Goal: Information Seeking & Learning: Understand process/instructions

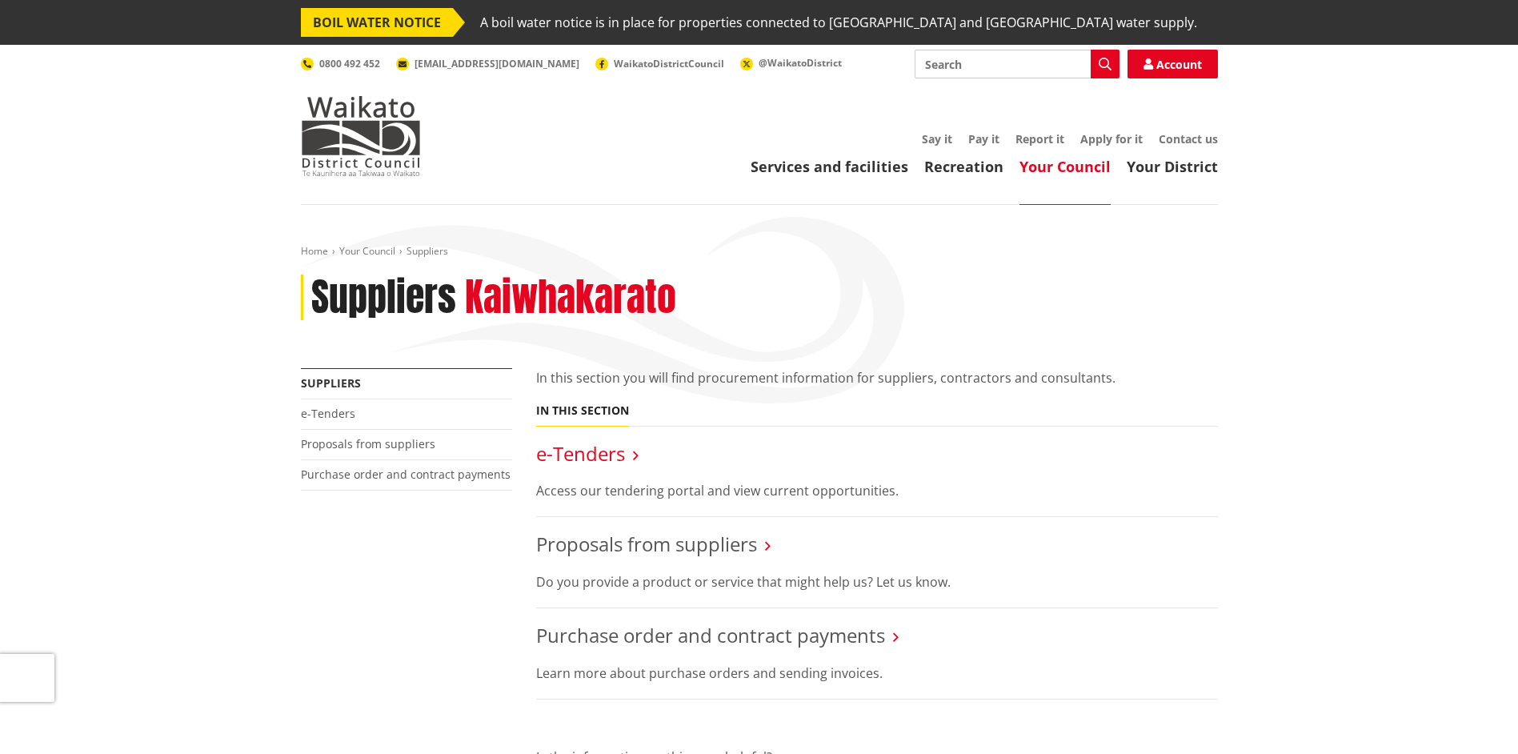
click at [580, 456] on link "e-Tenders" at bounding box center [580, 453] width 89 height 26
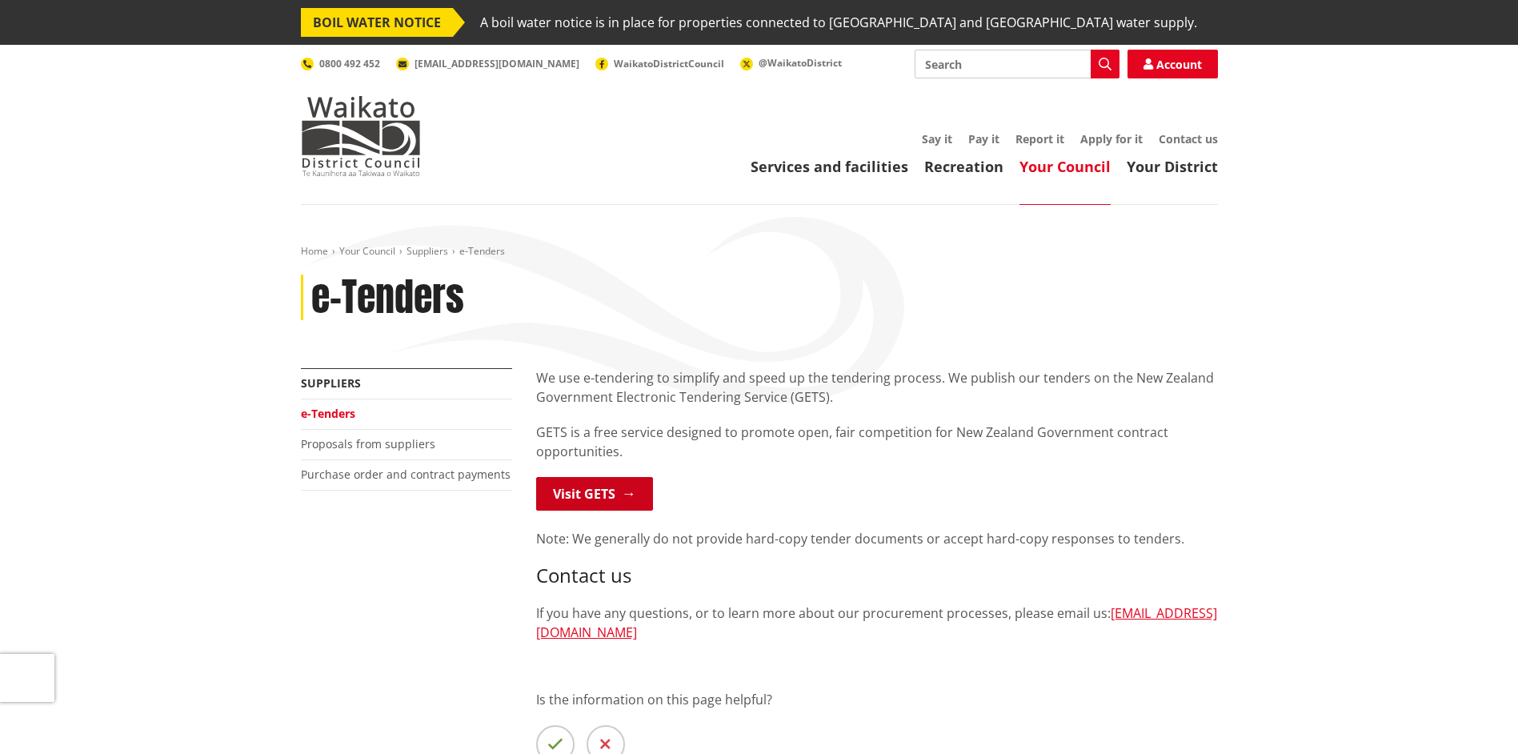
click at [581, 489] on link "Visit GETS" at bounding box center [594, 494] width 117 height 34
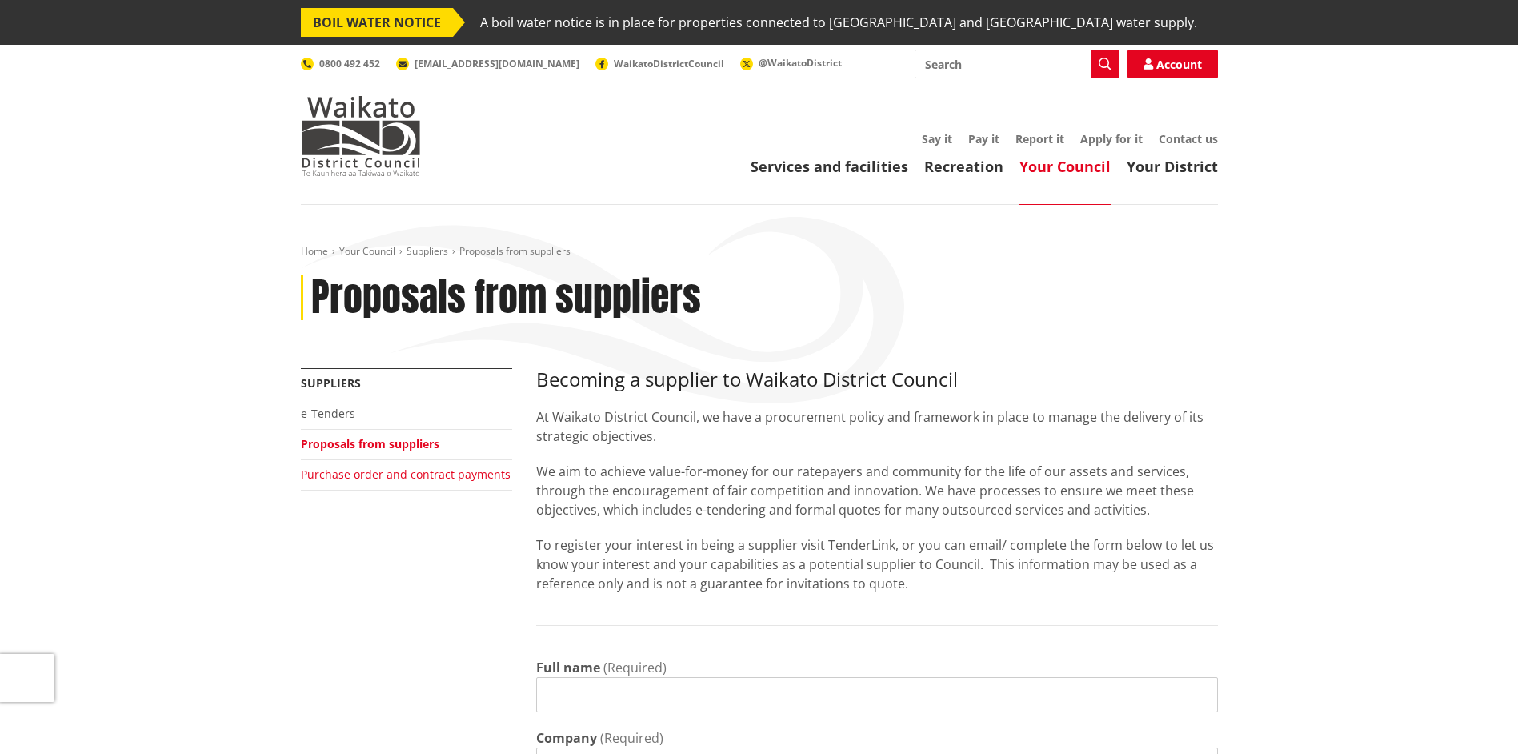
click at [355, 474] on link "Purchase order and contract payments" at bounding box center [406, 474] width 210 height 15
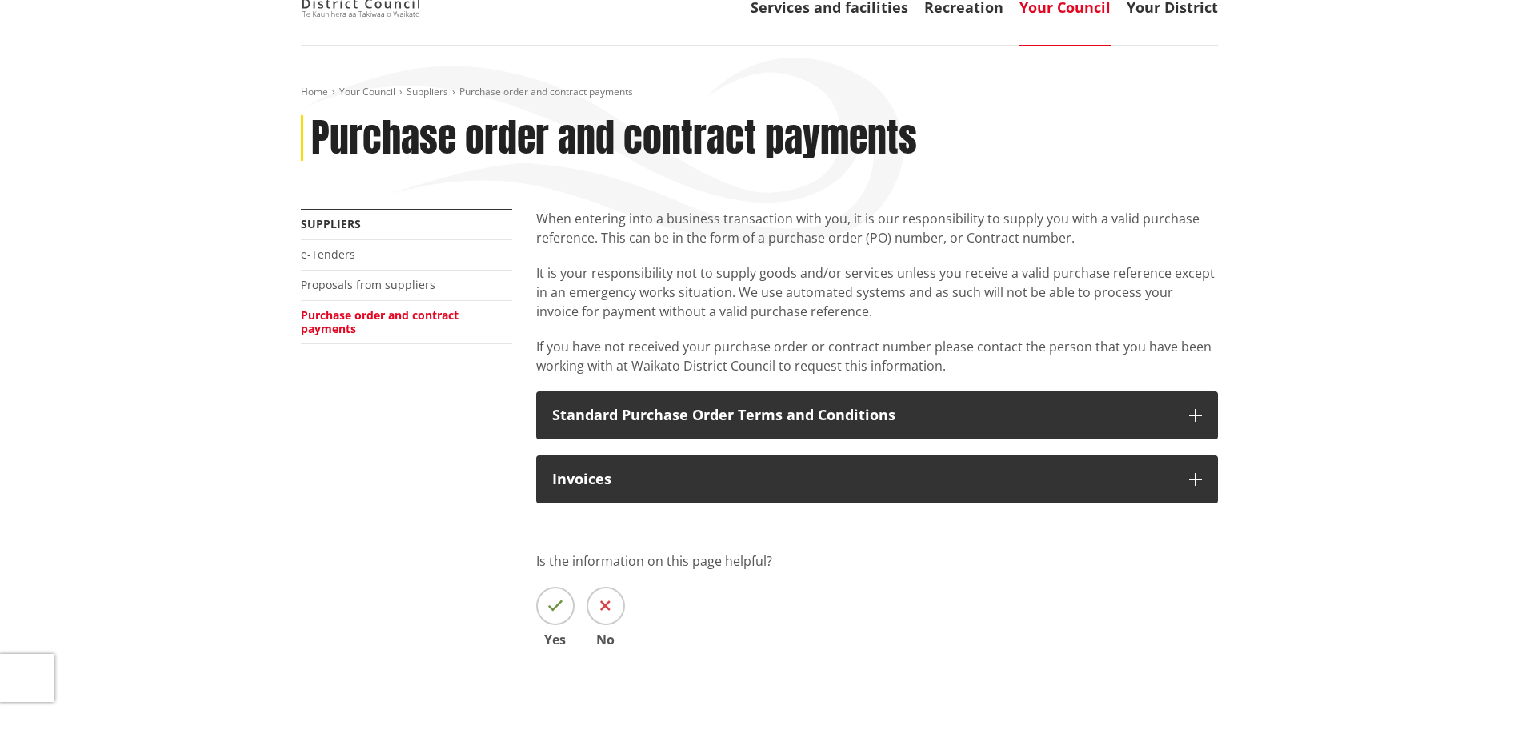
scroll to position [160, 0]
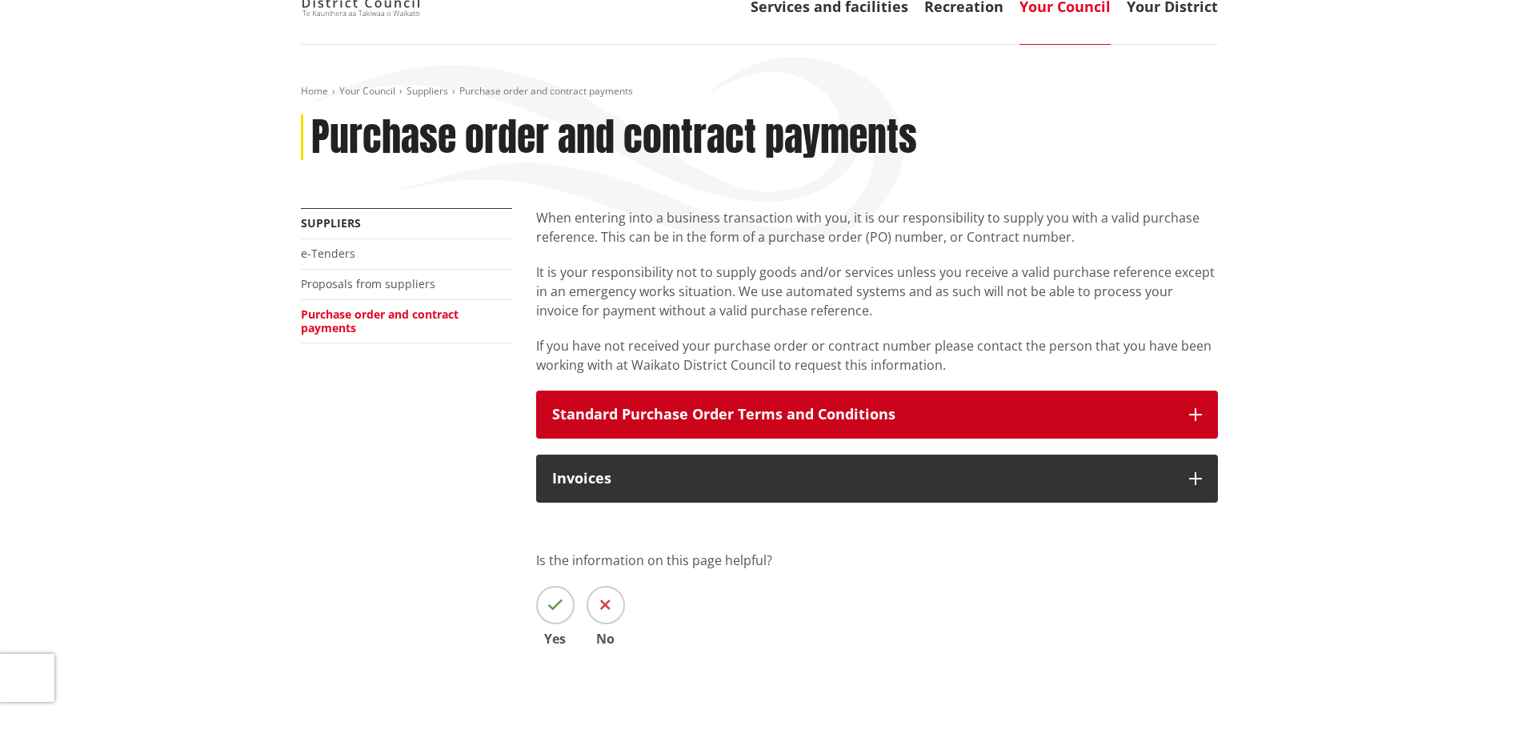
click at [619, 395] on button "Standard Purchase Order Terms and Conditions" at bounding box center [877, 415] width 682 height 48
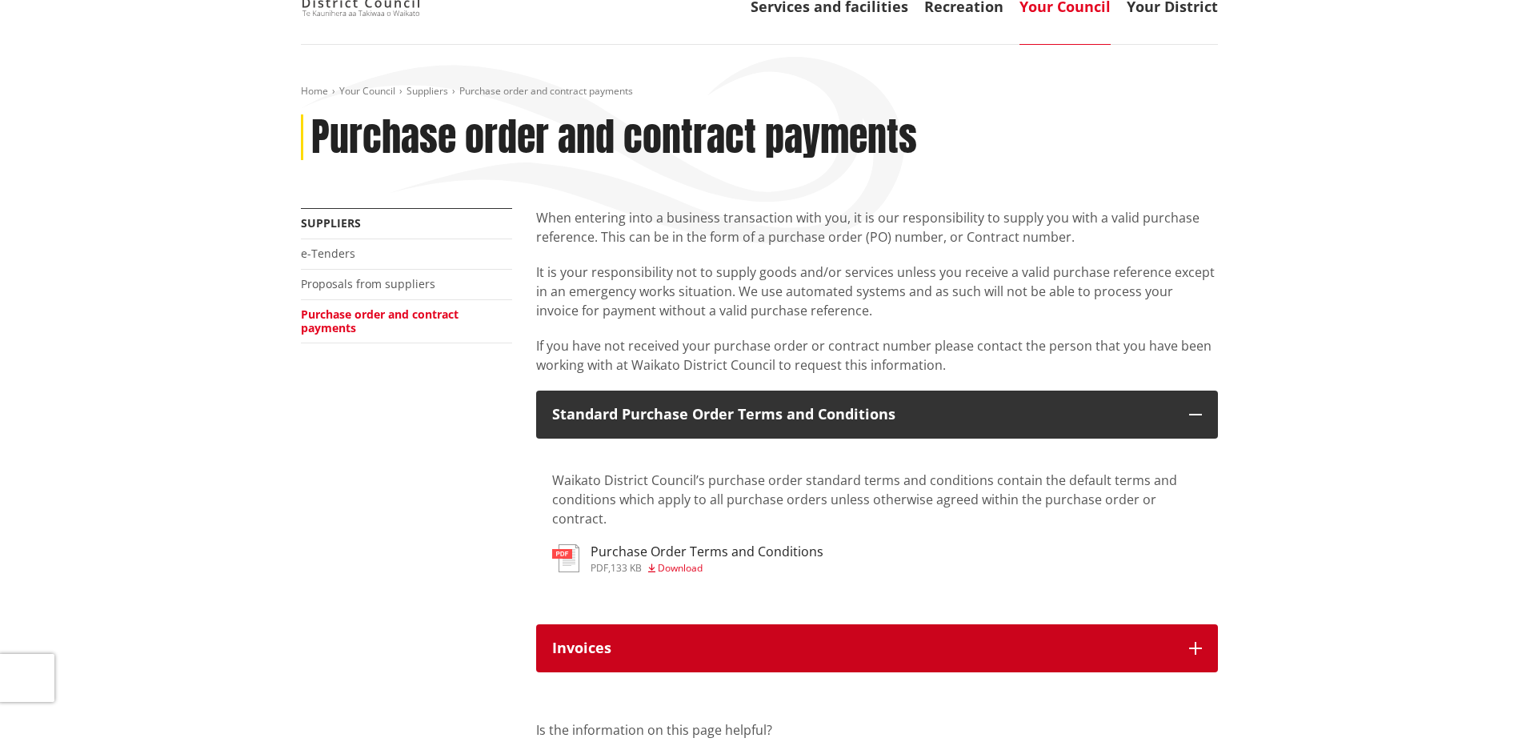
click at [630, 640] on h3 "Invoices" at bounding box center [862, 648] width 621 height 16
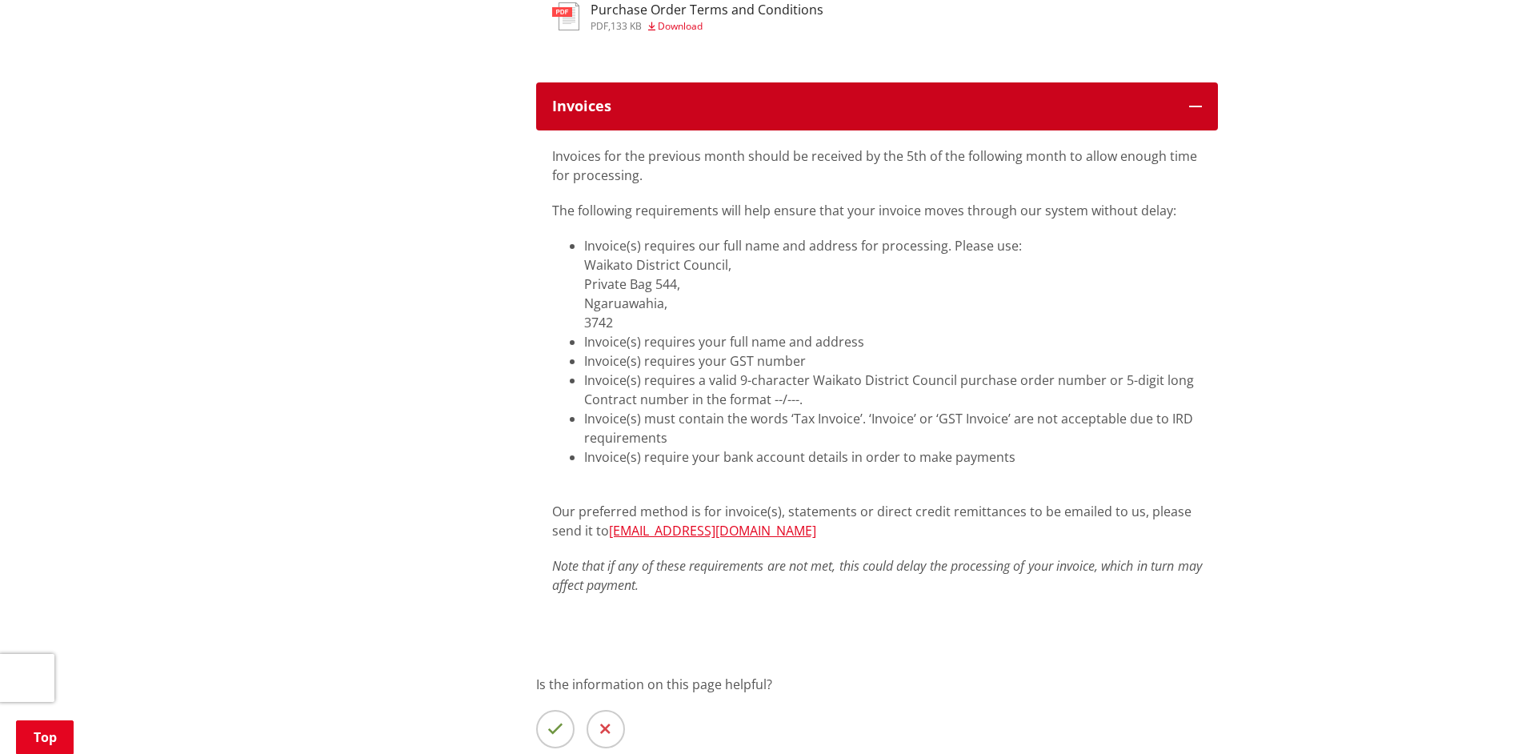
scroll to position [800, 0]
